Goal: Information Seeking & Learning: Learn about a topic

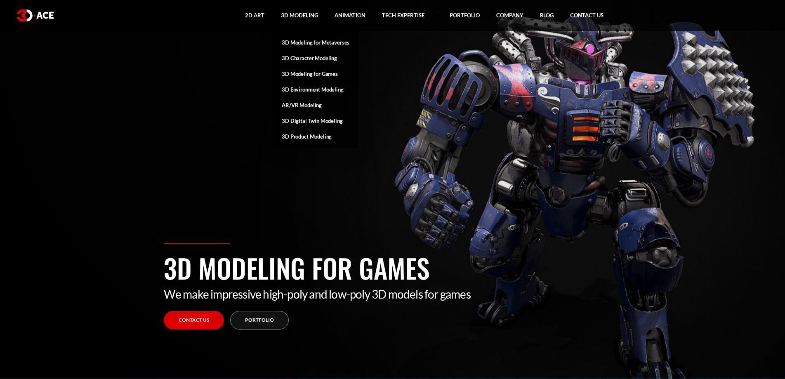
click at [315, 75] on link "3D Modeling for Games" at bounding box center [316, 74] width 86 height 16
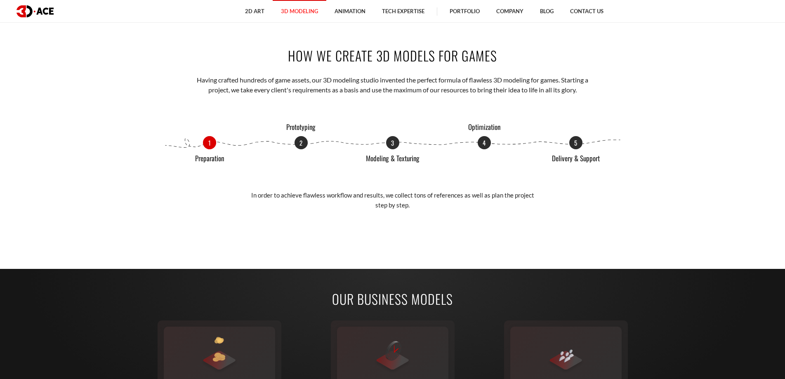
scroll to position [1032, 0]
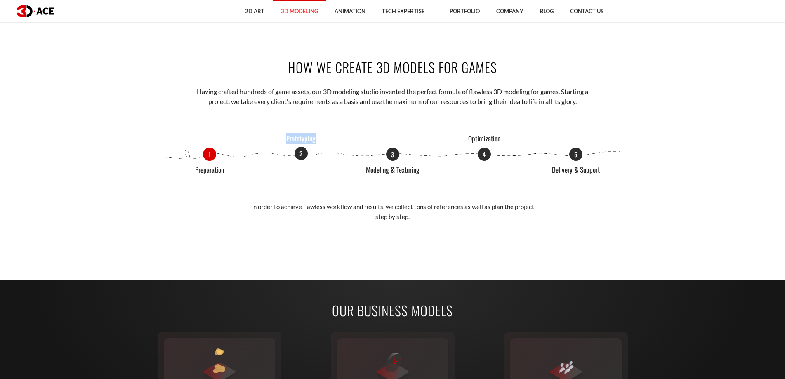
drag, startPoint x: 279, startPoint y: 137, endPoint x: 320, endPoint y: 137, distance: 41.3
click at [320, 137] on p "Prototyping" at bounding box center [301, 139] width 62 height 8
copy p "Prototyping"
drag, startPoint x: 257, startPoint y: 91, endPoint x: 331, endPoint y: 90, distance: 73.9
click at [331, 90] on p "Having crafted hundreds of game assets, our 3D modeling studio invented the per…" at bounding box center [392, 97] width 406 height 20
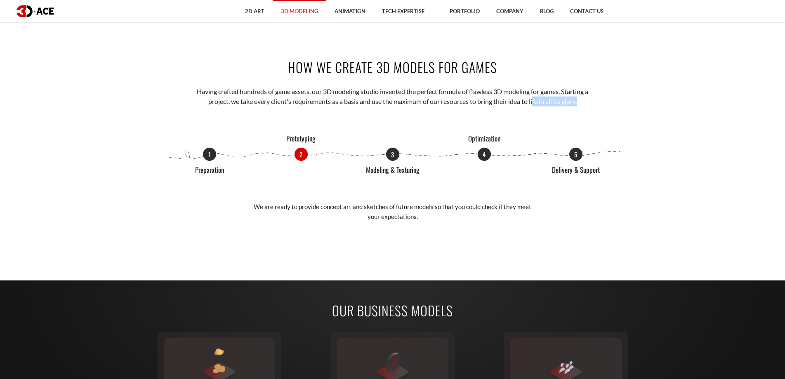
drag, startPoint x: 534, startPoint y: 102, endPoint x: 614, endPoint y: 100, distance: 79.2
click at [614, 100] on div "How We Create 3D Models for Games Having crafted hundreds of game assets, our 3…" at bounding box center [393, 144] width 470 height 223
click at [624, 123] on div "How We Create 3D Models for Games Having crafted hundreds of game assets, our 3…" at bounding box center [393, 144] width 470 height 223
